Goal: Transaction & Acquisition: Purchase product/service

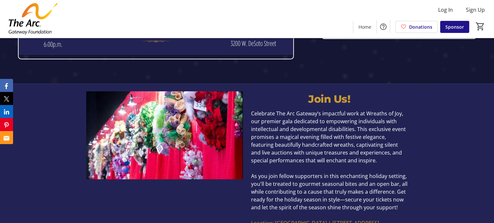
scroll to position [141, 0]
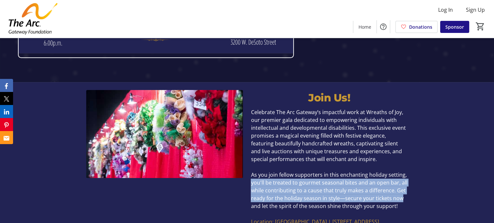
drag, startPoint x: 429, startPoint y: 176, endPoint x: 430, endPoint y: 196, distance: 19.3
click at [430, 196] on div "Join Us! Celebrate The Arc Gateway’s impactful work at Wreaths of Joy, our prem…" at bounding box center [247, 157] width 494 height 151
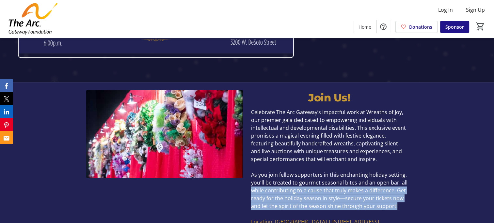
drag, startPoint x: 429, startPoint y: 209, endPoint x: 431, endPoint y: 179, distance: 30.1
click at [431, 179] on div "Join Us! Celebrate The Arc Gateway’s impactful work at Wreaths of Joy, our prem…" at bounding box center [247, 157] width 494 height 151
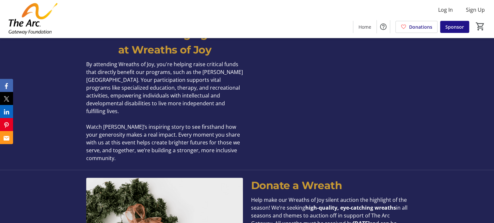
scroll to position [339, 0]
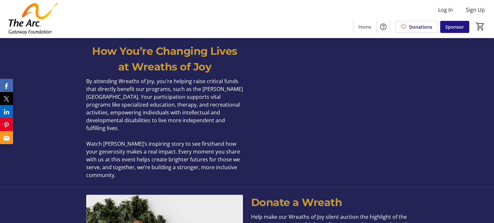
click at [427, 168] on div "How You’re Changing Lives at Wreaths of Joy By attending Wreaths of Joy, you're…" at bounding box center [247, 111] width 494 height 151
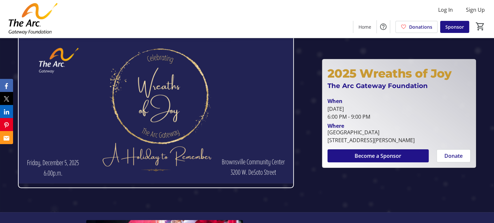
scroll to position [13, 0]
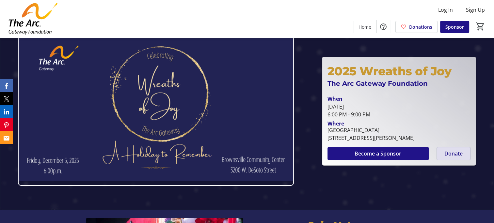
click at [452, 153] on span "Donate" at bounding box center [453, 154] width 18 height 8
